Goal: Task Accomplishment & Management: Complete application form

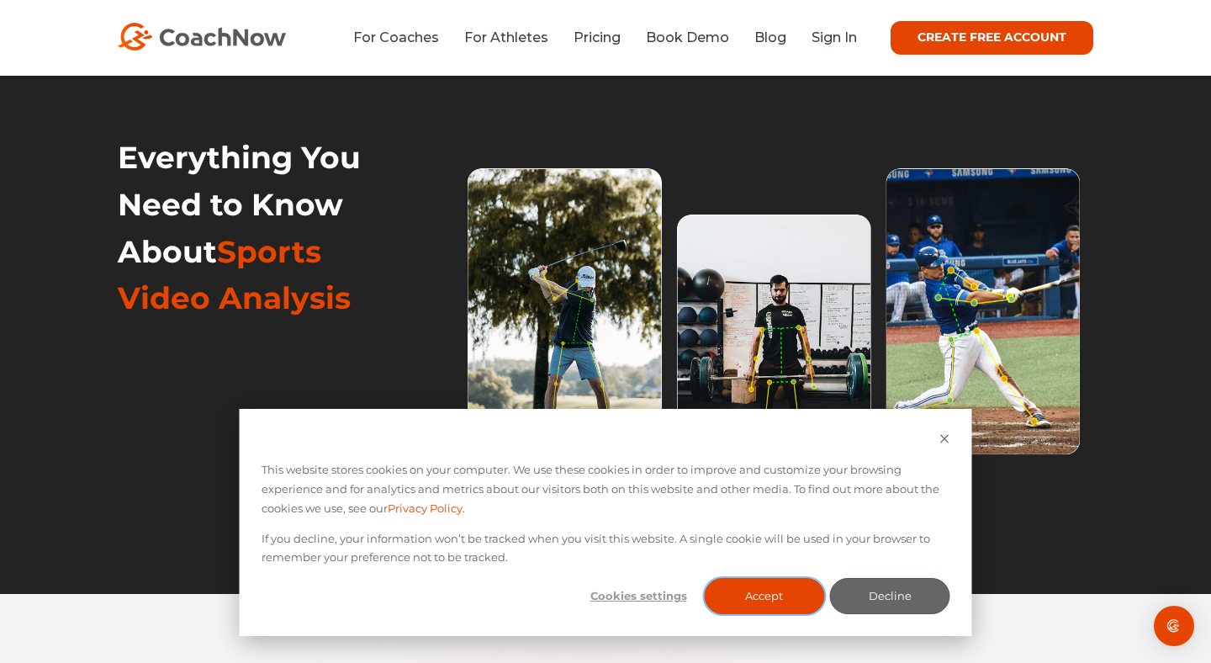
click at [742, 597] on button "Accept" at bounding box center [764, 596] width 120 height 36
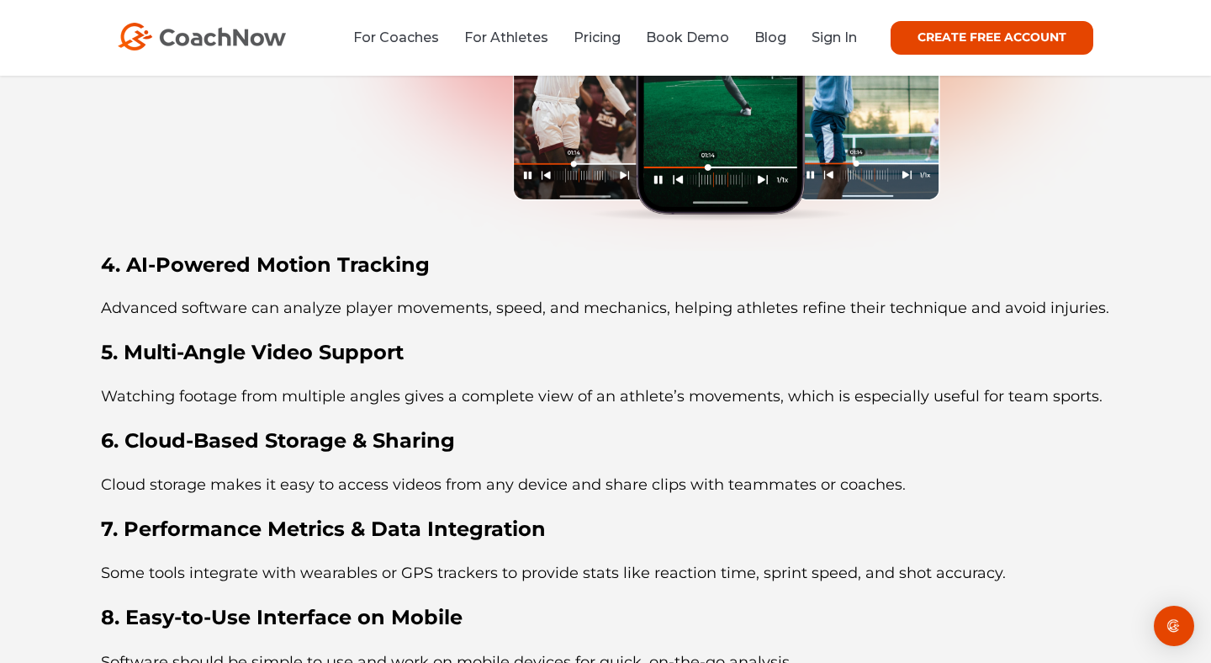
scroll to position [11827, 0]
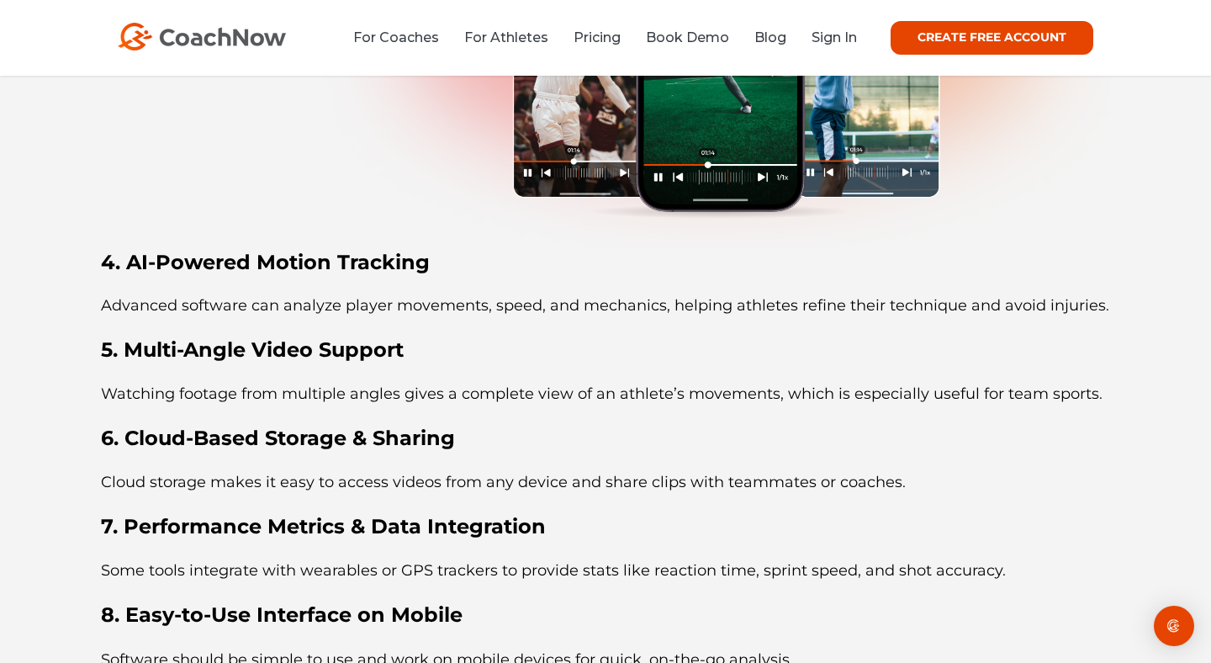
click at [936, 31] on link "CREATE FREE ACCOUNT" at bounding box center [992, 38] width 203 height 34
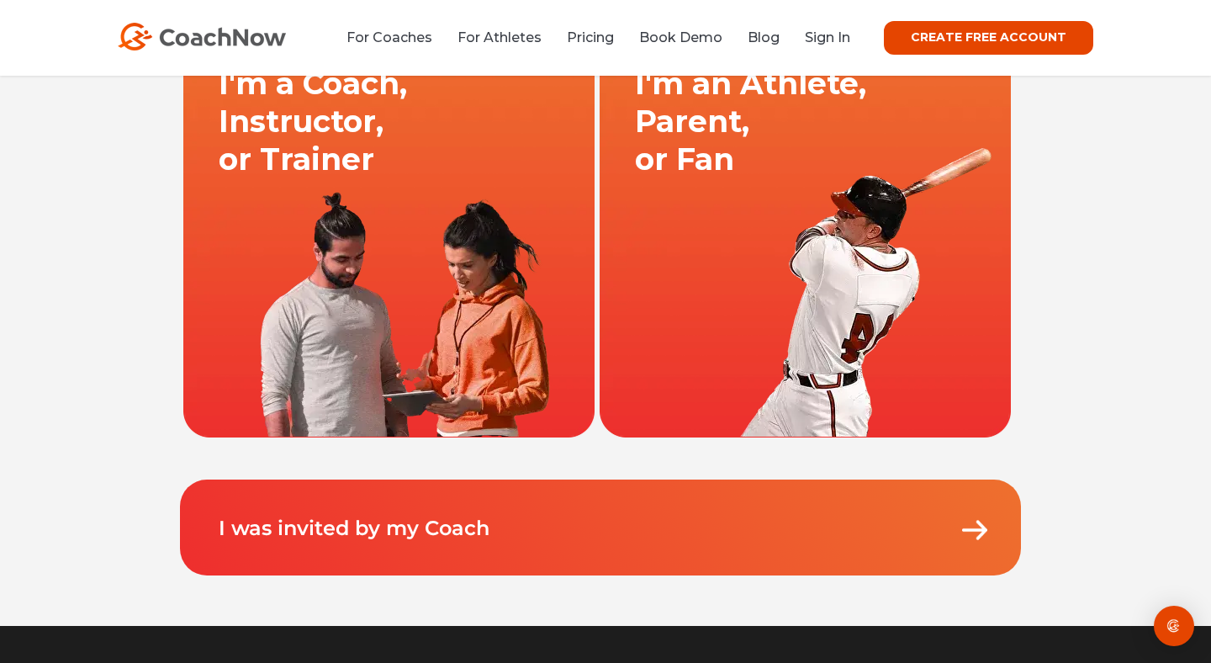
scroll to position [154, 0]
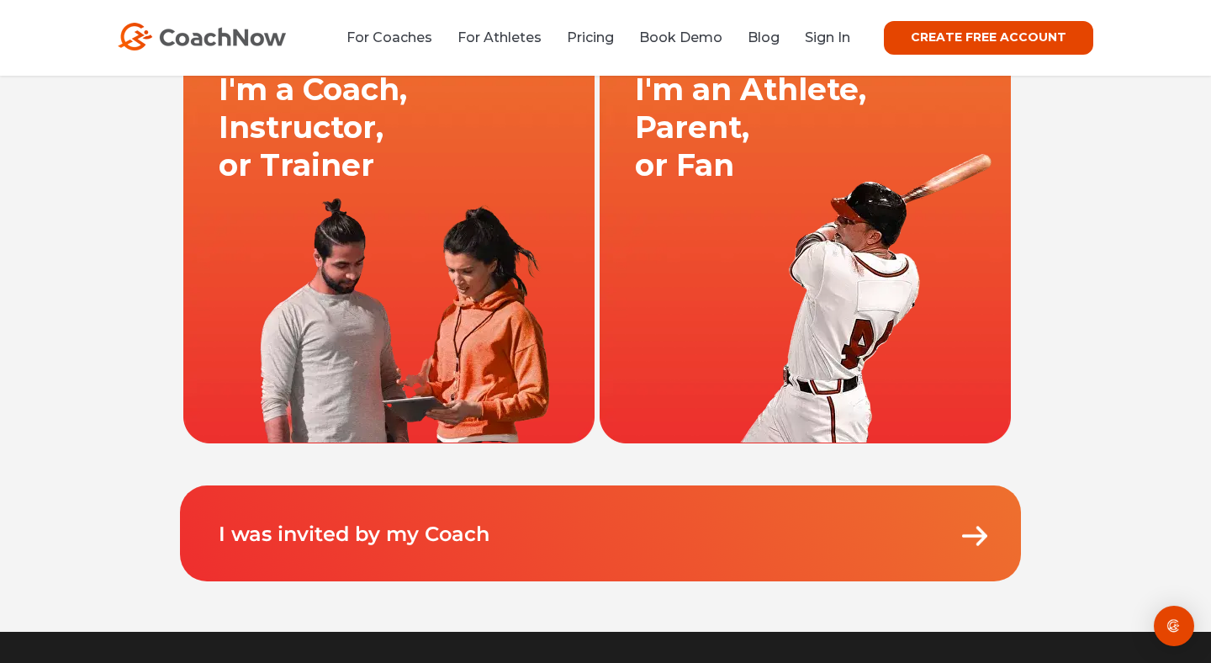
click at [431, 243] on link at bounding box center [389, 237] width 416 height 412
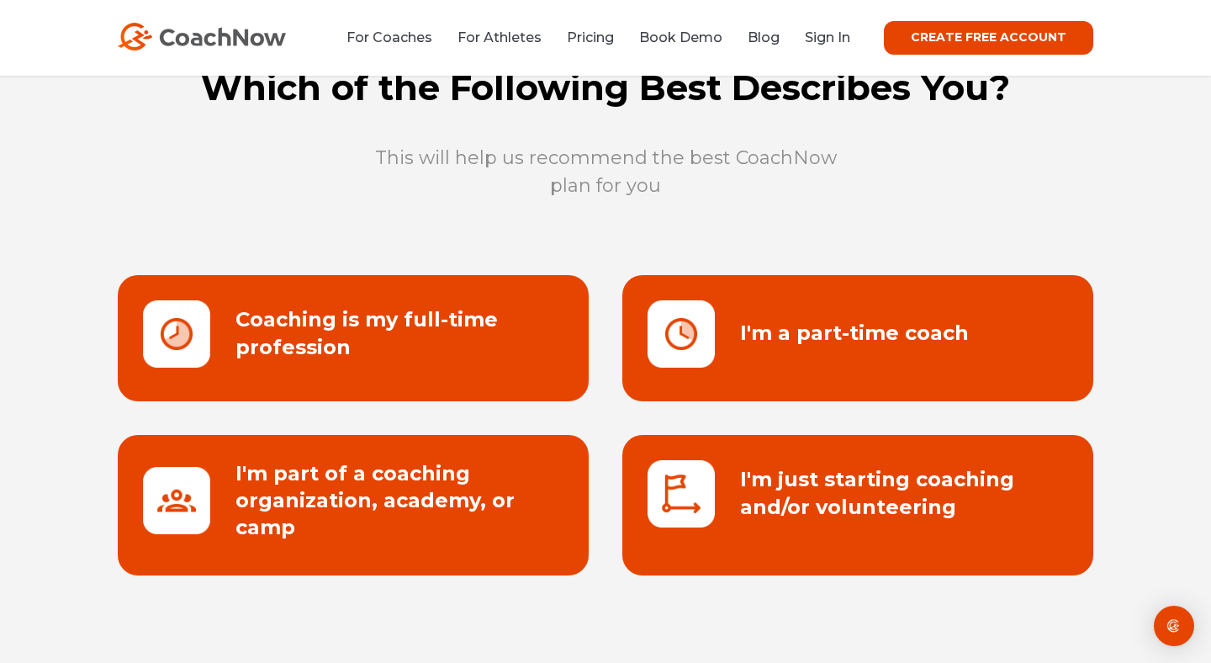
scroll to position [83, 0]
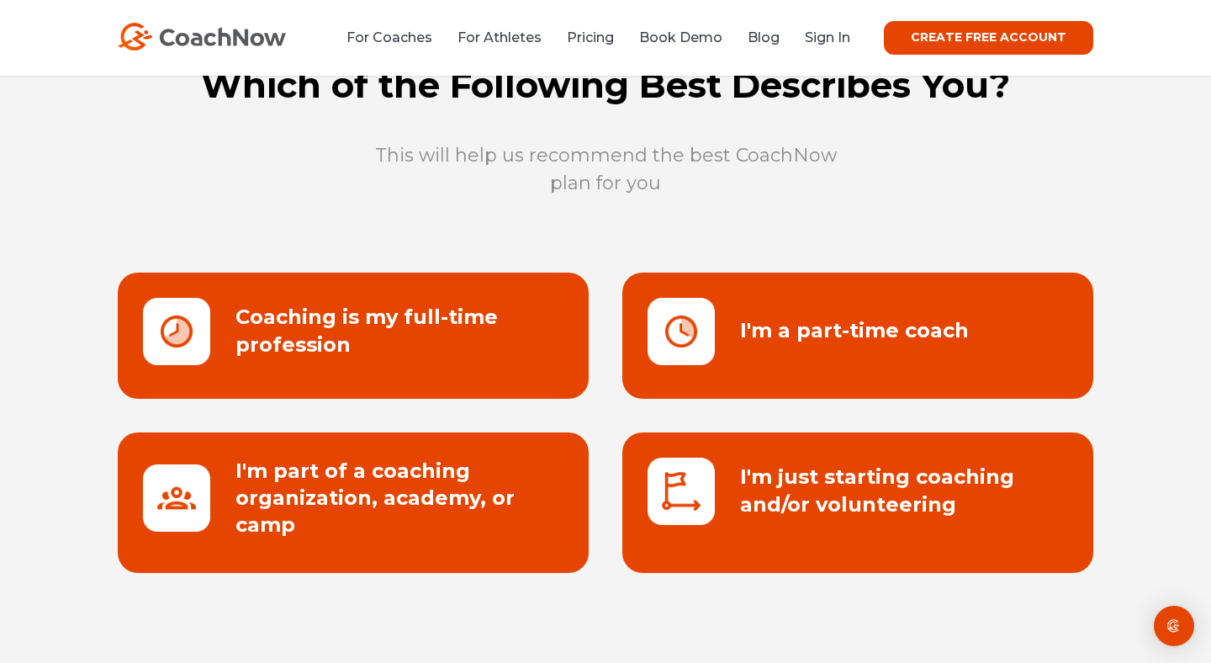
click at [701, 552] on link at bounding box center [857, 502] width 471 height 140
